Goal: Task Accomplishment & Management: Use online tool/utility

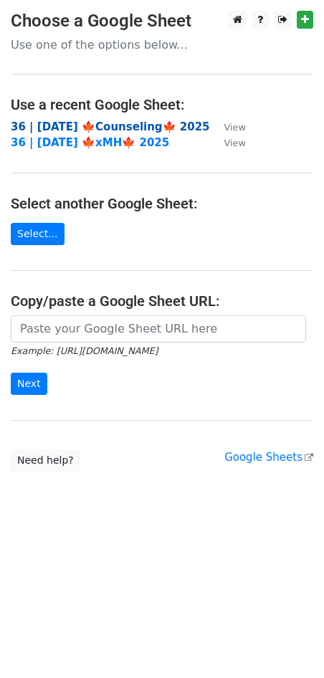
click at [92, 126] on strong "36 | [DATE] 🍁Counseling🍁 2025" at bounding box center [110, 126] width 199 height 13
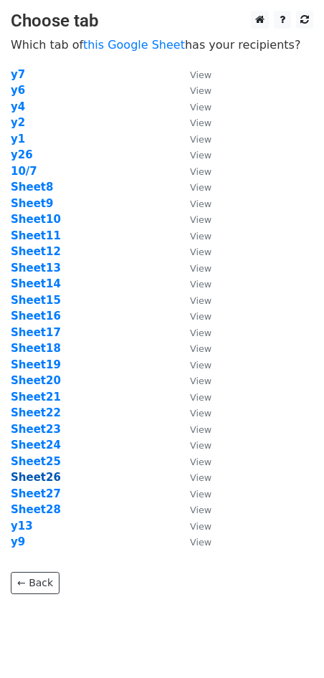
click at [37, 472] on strong "Sheet26" at bounding box center [36, 477] width 50 height 13
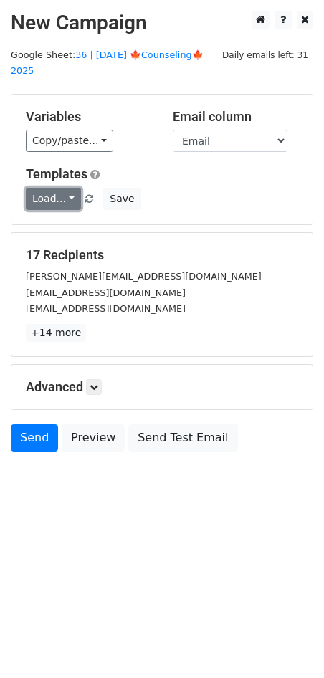
click at [59, 188] on link "Load..." at bounding box center [53, 199] width 55 height 22
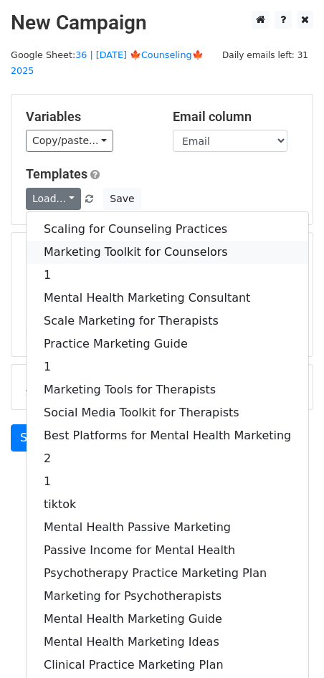
click at [82, 241] on link "Marketing Toolkit for Counselors" at bounding box center [168, 252] width 282 height 23
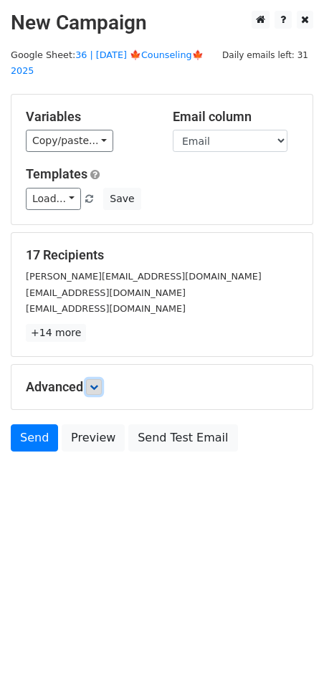
click at [92, 383] on icon at bounding box center [94, 387] width 9 height 9
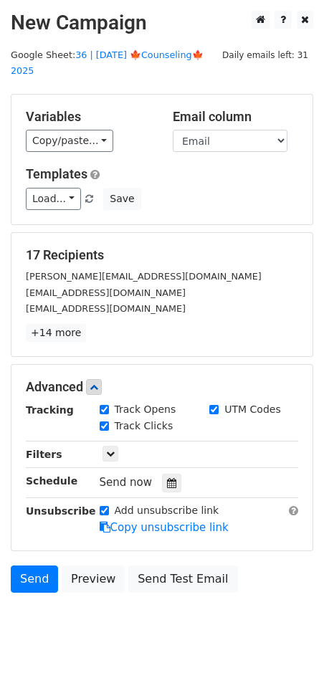
click at [169, 474] on div at bounding box center [171, 483] width 19 height 19
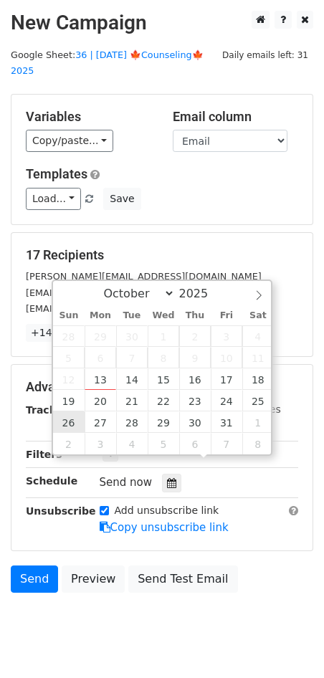
type input "2025-10-26 12:00"
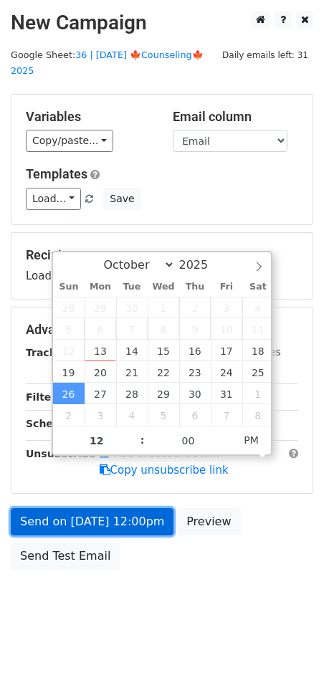
click at [70, 510] on link "Send on Oct 26 at 12:00pm" at bounding box center [92, 521] width 163 height 27
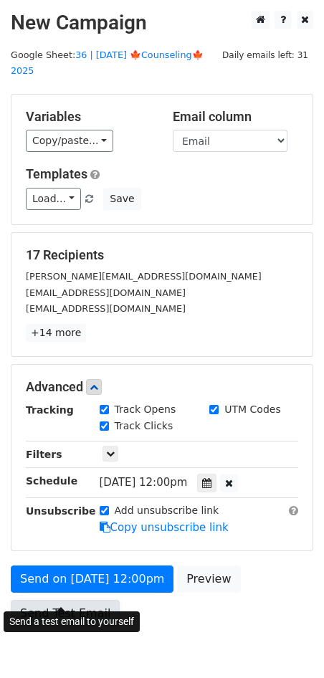
click at [27, 600] on link "Send Test Email" at bounding box center [65, 613] width 109 height 27
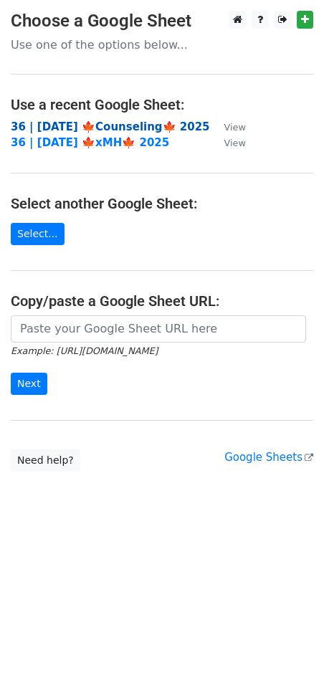
click at [94, 127] on strong "36 | OCT 7 🍁Counseling🍁 2025" at bounding box center [110, 126] width 199 height 13
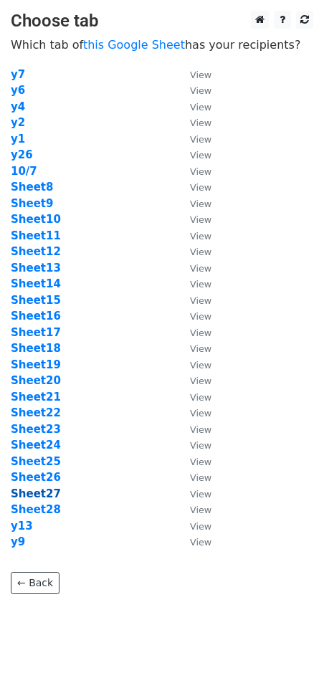
click at [43, 493] on strong "Sheet27" at bounding box center [36, 493] width 50 height 13
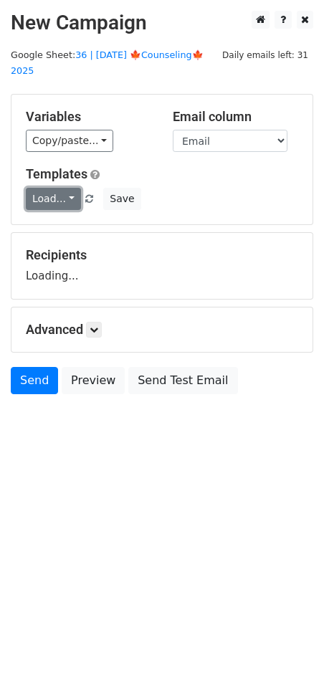
click at [54, 188] on link "Load..." at bounding box center [53, 199] width 55 height 22
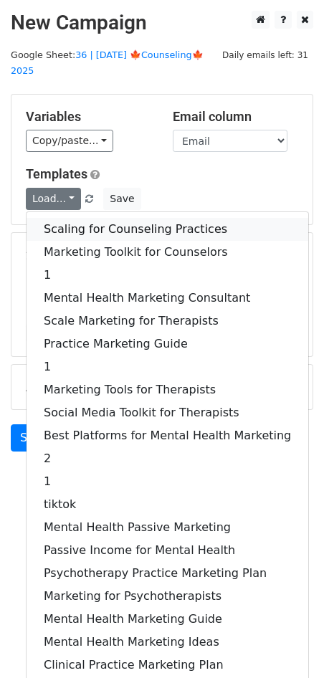
click at [58, 218] on link "Scaling for Counseling Practices" at bounding box center [168, 229] width 282 height 23
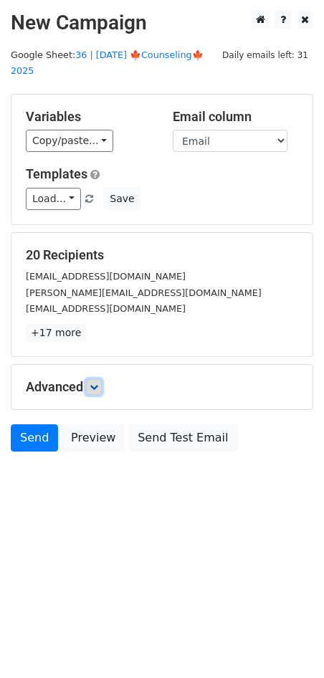
click at [96, 383] on icon at bounding box center [94, 387] width 9 height 9
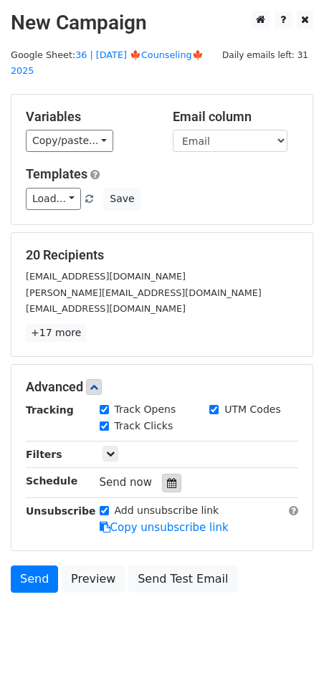
click at [167, 478] on icon at bounding box center [171, 483] width 9 height 10
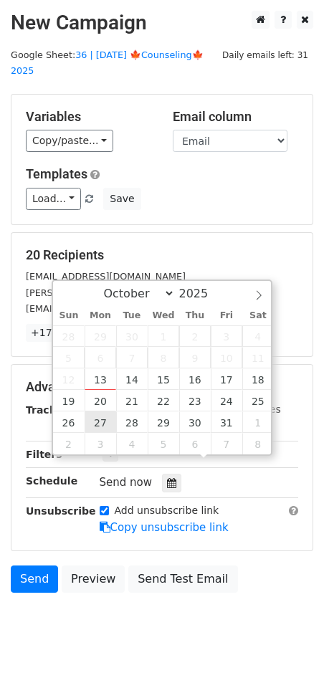
type input "2025-10-27 12:00"
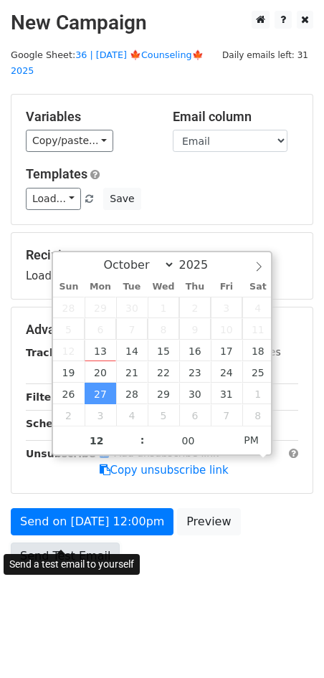
click at [92, 545] on link "Send Test Email" at bounding box center [65, 555] width 109 height 27
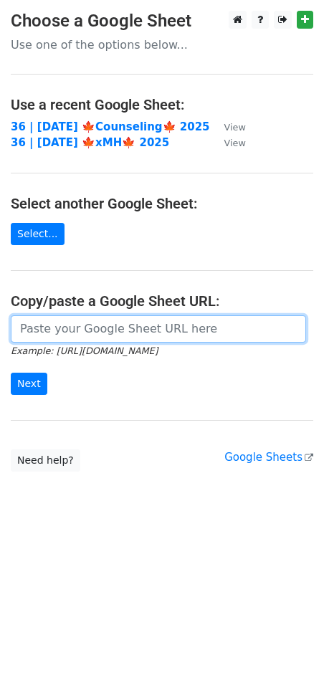
click at [88, 334] on input "url" at bounding box center [158, 328] width 295 height 27
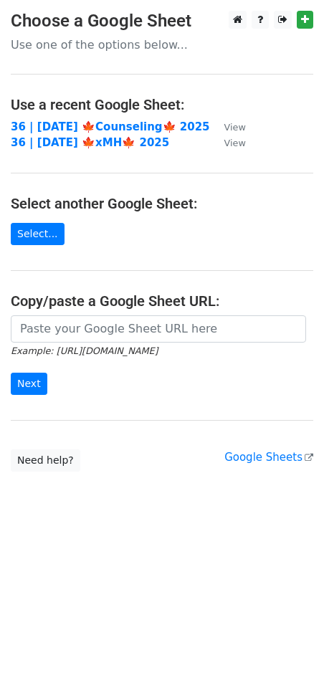
click at [83, 119] on td "36 | [DATE] 🍁Counseling🍁 2025" at bounding box center [110, 127] width 199 height 16
click at [94, 125] on strong "36 | OCT 7 🍁Counseling🍁 2025" at bounding box center [110, 126] width 199 height 13
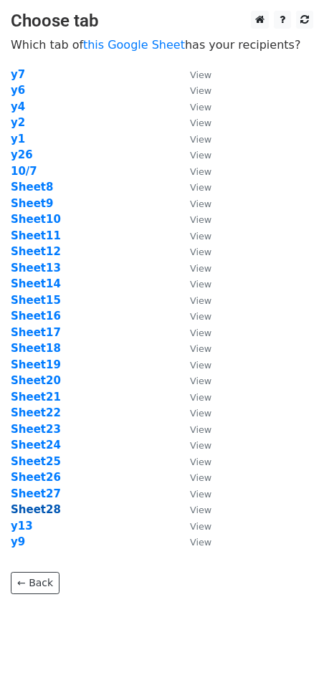
click at [35, 515] on strong "Sheet28" at bounding box center [36, 509] width 50 height 13
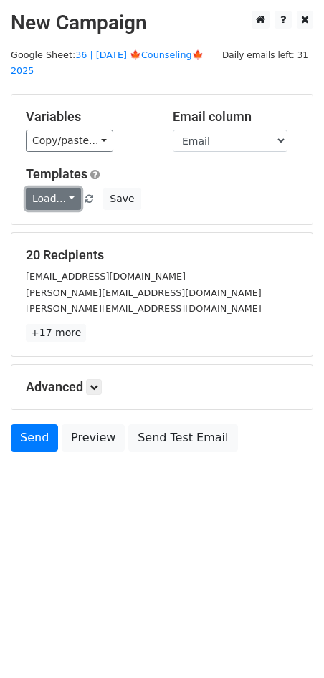
click at [56, 191] on link "Load..." at bounding box center [53, 199] width 55 height 22
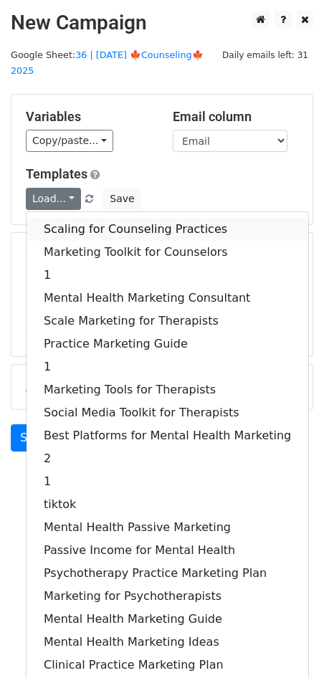
click at [64, 218] on link "Scaling for Counseling Practices" at bounding box center [168, 229] width 282 height 23
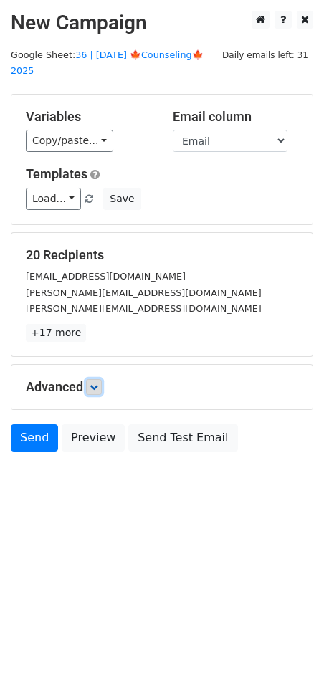
click at [97, 379] on link at bounding box center [94, 387] width 16 height 16
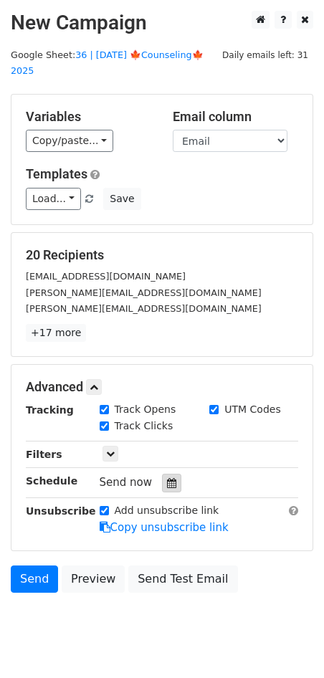
click at [167, 478] on icon at bounding box center [171, 483] width 9 height 10
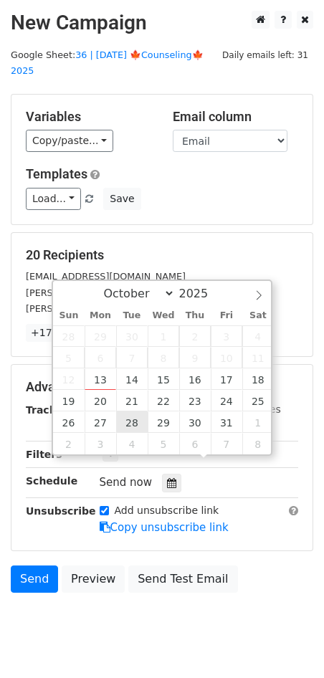
type input "2025-10-28 12:00"
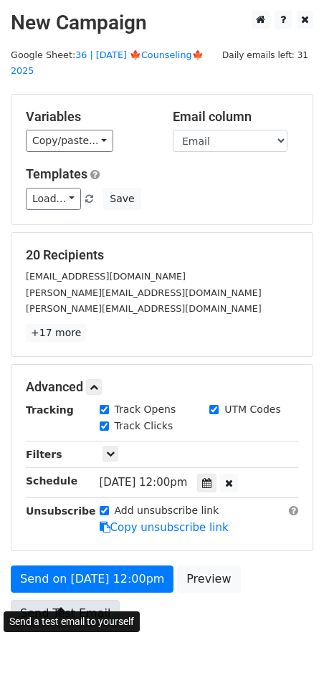
click at [69, 600] on link "Send Test Email" at bounding box center [65, 613] width 109 height 27
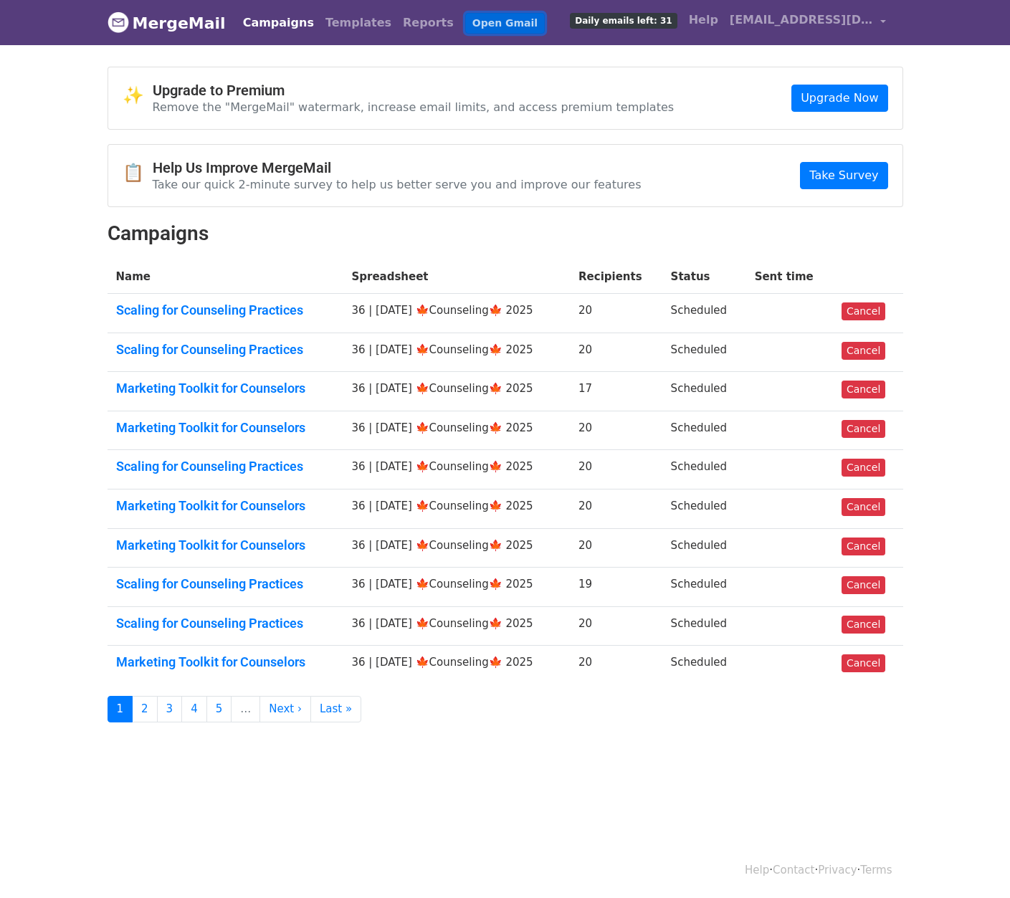
click at [474, 18] on link "Open Gmail" at bounding box center [505, 23] width 80 height 21
